Goal: Task Accomplishment & Management: Manage account settings

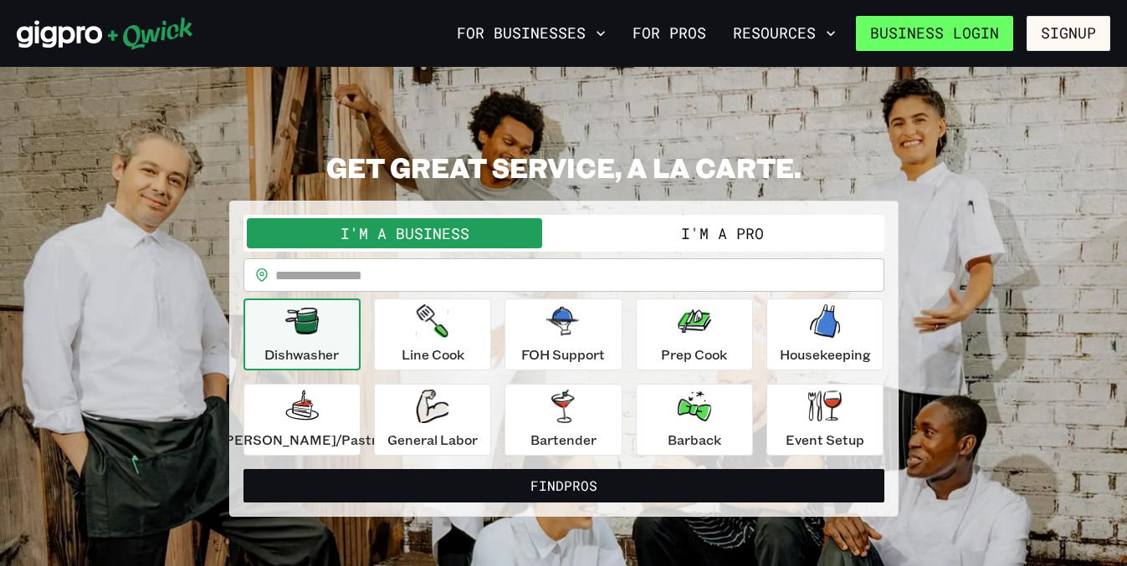
click at [961, 35] on link "Business Login" at bounding box center [934, 33] width 157 height 35
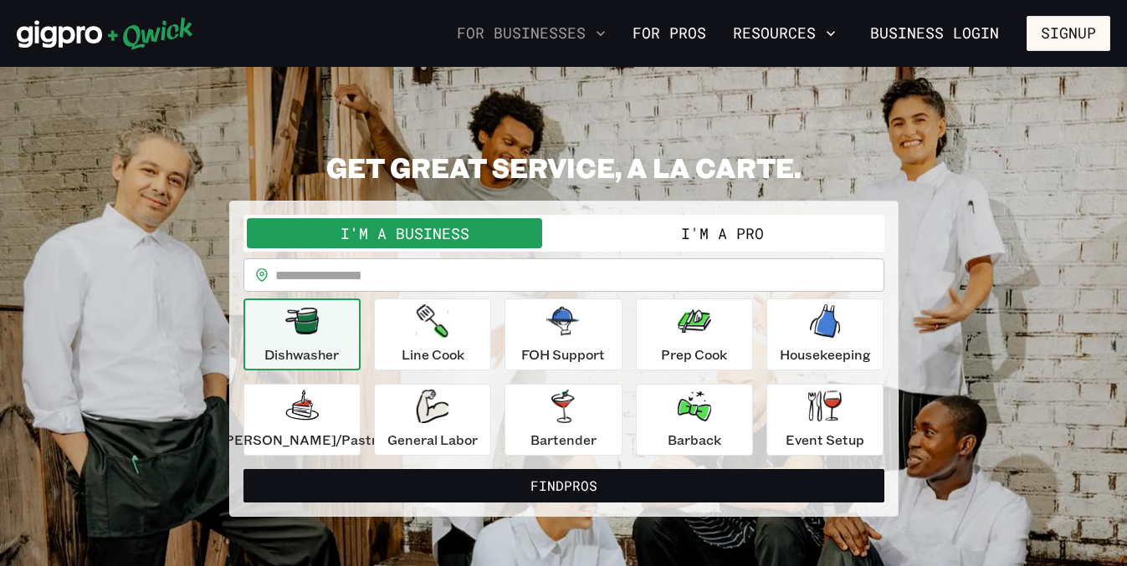
click at [557, 36] on button "For Businesses" at bounding box center [531, 33] width 162 height 28
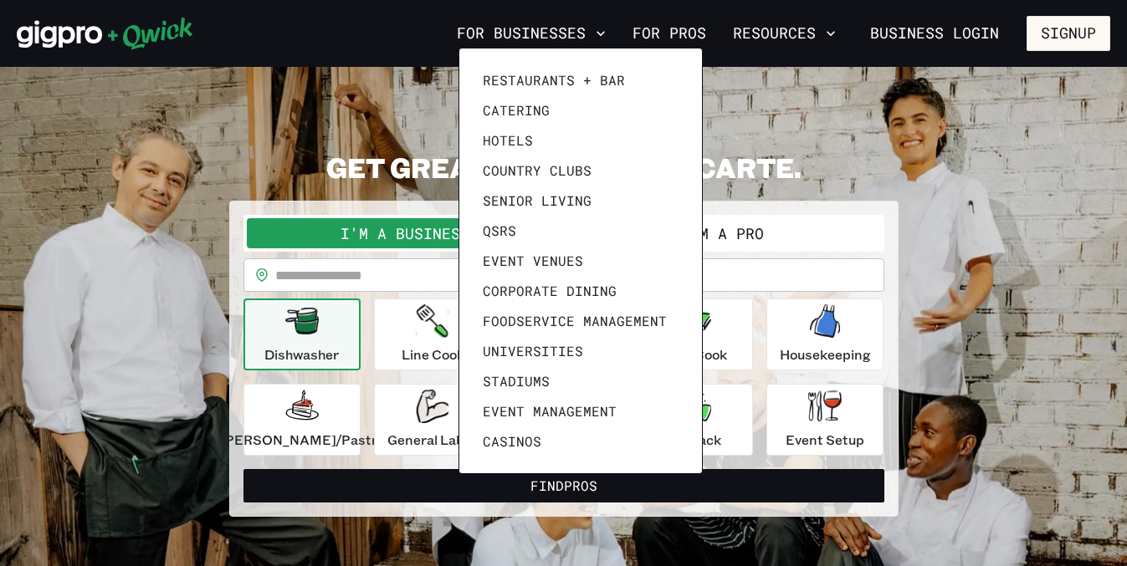
click at [818, 157] on div at bounding box center [563, 283] width 1127 height 566
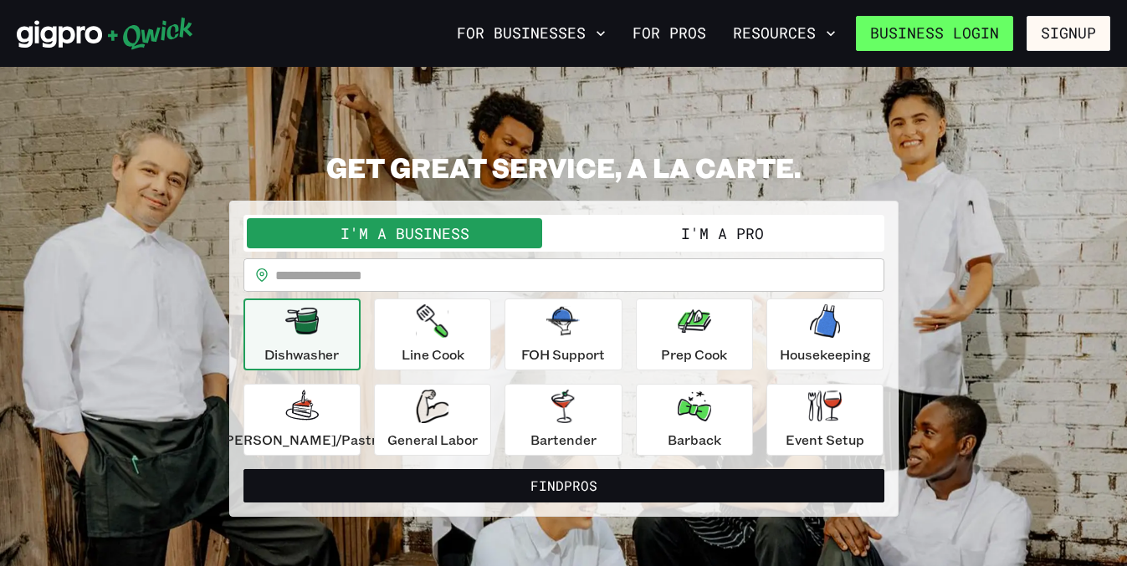
click at [902, 31] on link "Business Login" at bounding box center [934, 33] width 157 height 35
